Goal: Find specific page/section: Find specific page/section

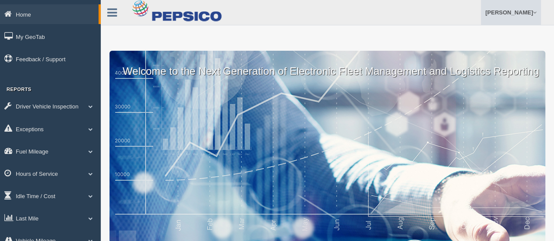
click at [536, 18] on link "[PERSON_NAME]" at bounding box center [510, 12] width 60 height 25
click at [491, 48] on link "Log Off" at bounding box center [492, 52] width 95 height 18
click at [523, 17] on link "[PERSON_NAME]" at bounding box center [510, 12] width 60 height 25
click at [473, 47] on link "Log Off" at bounding box center [492, 52] width 95 height 18
click at [55, 129] on link "Exceptions" at bounding box center [50, 129] width 101 height 20
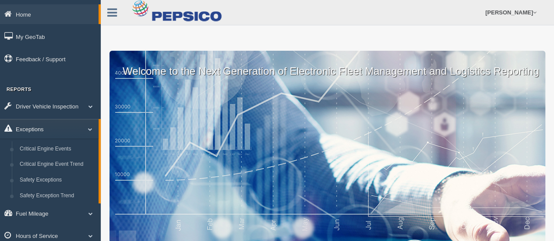
scroll to position [88, 0]
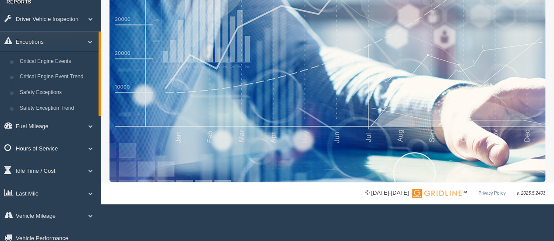
click at [60, 153] on link "Hours of Service" at bounding box center [50, 148] width 101 height 20
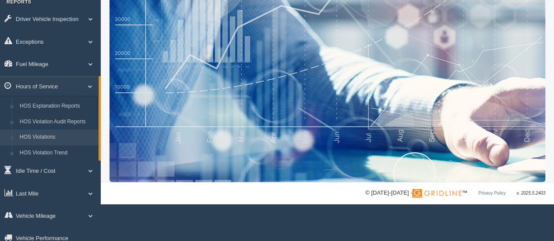
click at [63, 138] on link "HOS Violations" at bounding box center [57, 138] width 83 height 16
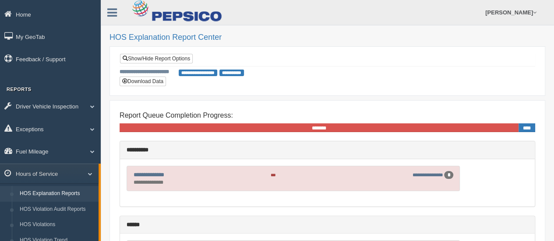
click at [200, 85] on div "**********" at bounding box center [326, 70] width 415 height 35
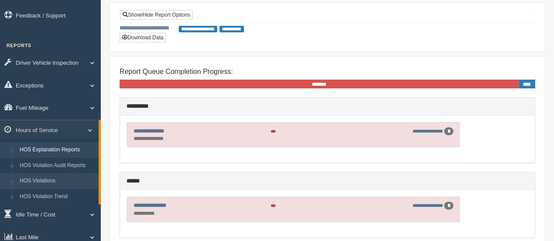
click at [53, 182] on link "HOS Violations" at bounding box center [57, 181] width 83 height 16
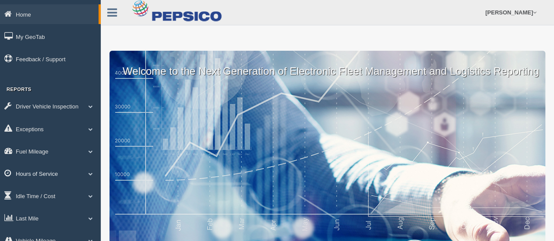
click at [48, 169] on link "Hours of Service" at bounding box center [50, 174] width 101 height 20
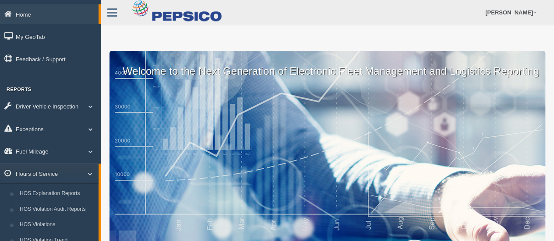
scroll to position [44, 0]
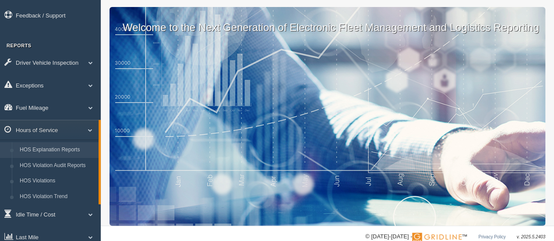
click at [63, 149] on link "HOS Explanation Reports" at bounding box center [57, 150] width 83 height 16
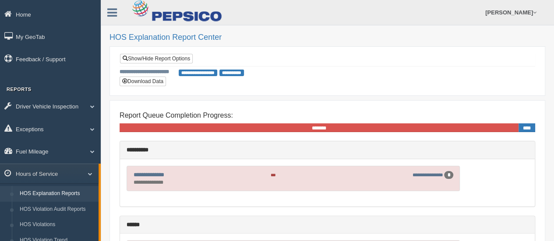
click at [180, 71] on span "**********" at bounding box center [198, 73] width 39 height 7
click at [200, 74] on span "**********" at bounding box center [198, 73] width 39 height 7
click at [511, 18] on link "[PERSON_NAME]" at bounding box center [510, 12] width 60 height 25
click at [145, 58] on link "Show/Hide Report Options" at bounding box center [156, 59] width 73 height 10
